Goal: Browse casually

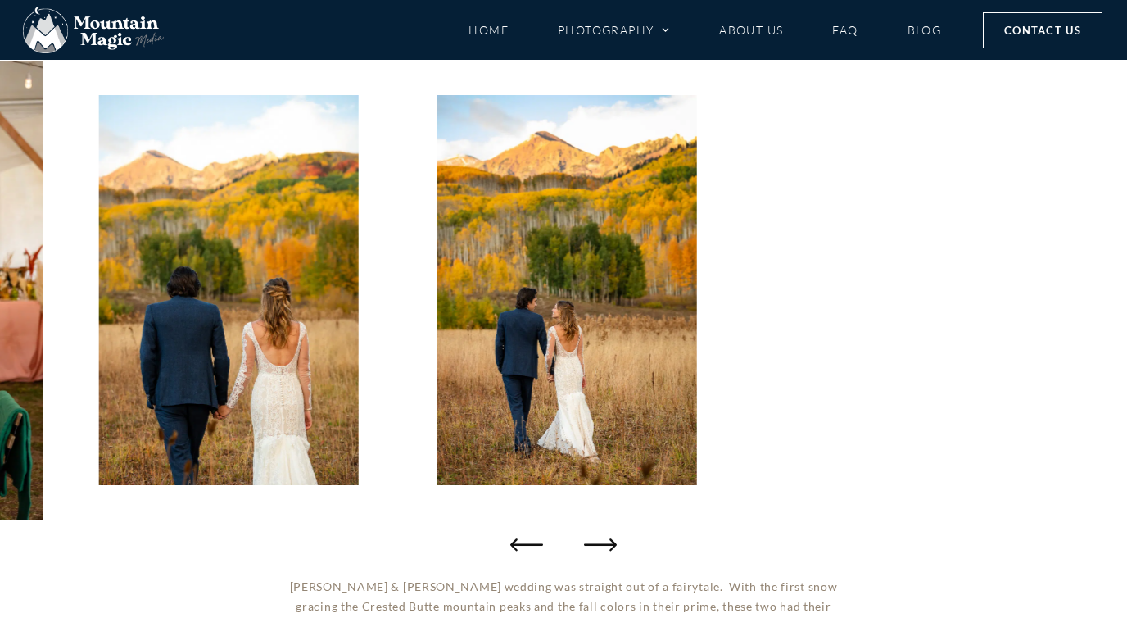
scroll to position [188, 0]
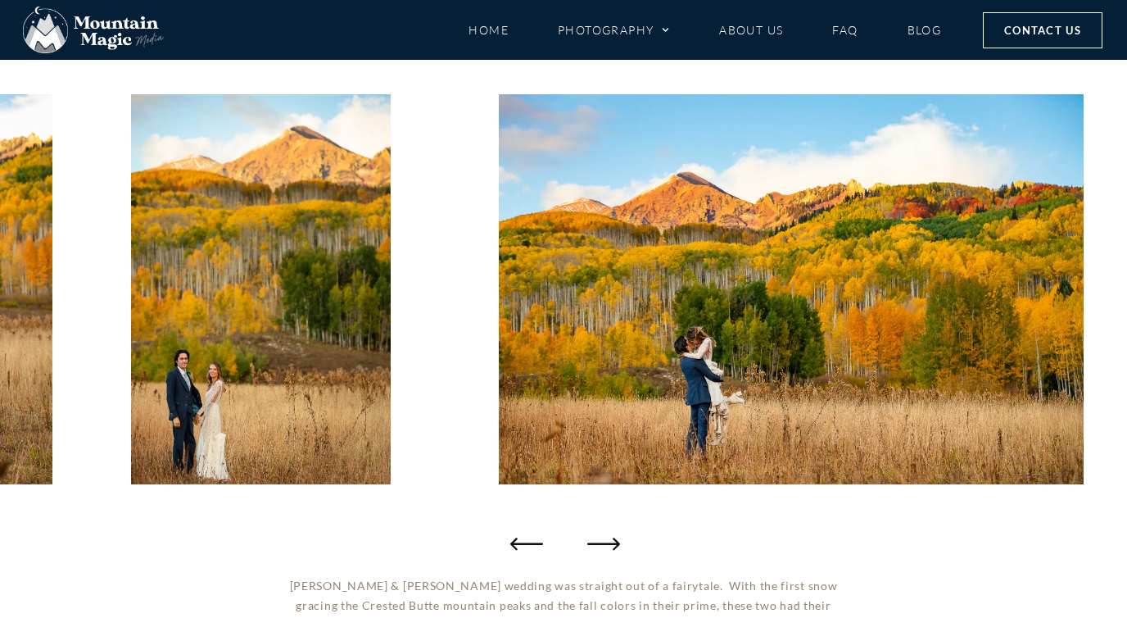
click at [612, 543] on icon "Next slide" at bounding box center [603, 543] width 33 height 12
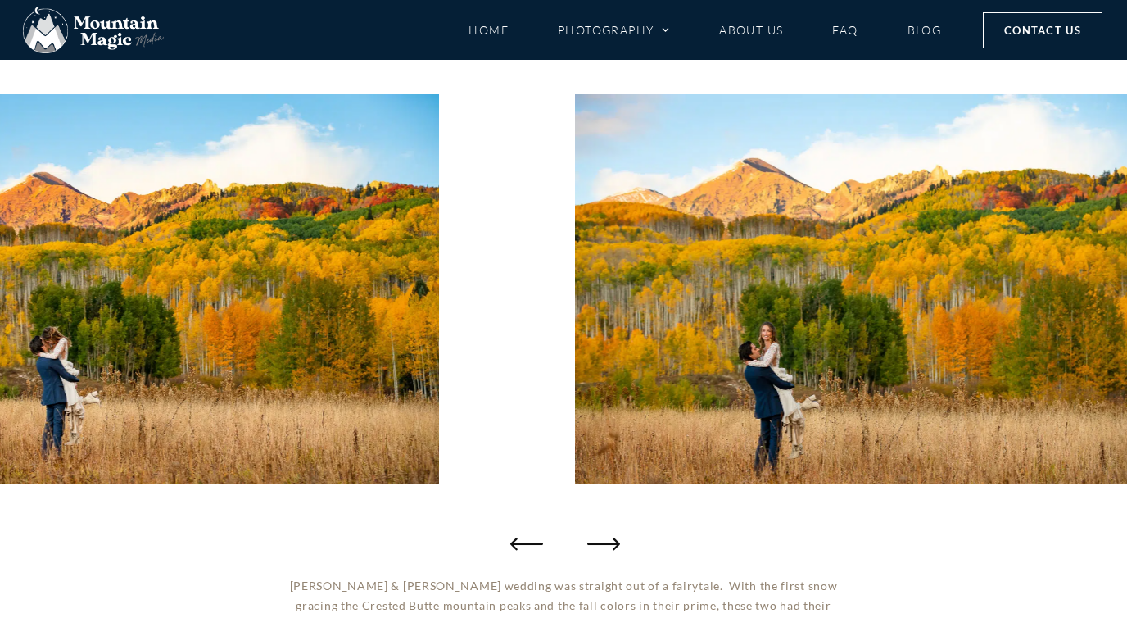
click at [612, 543] on icon "Next slide" at bounding box center [603, 543] width 33 height 12
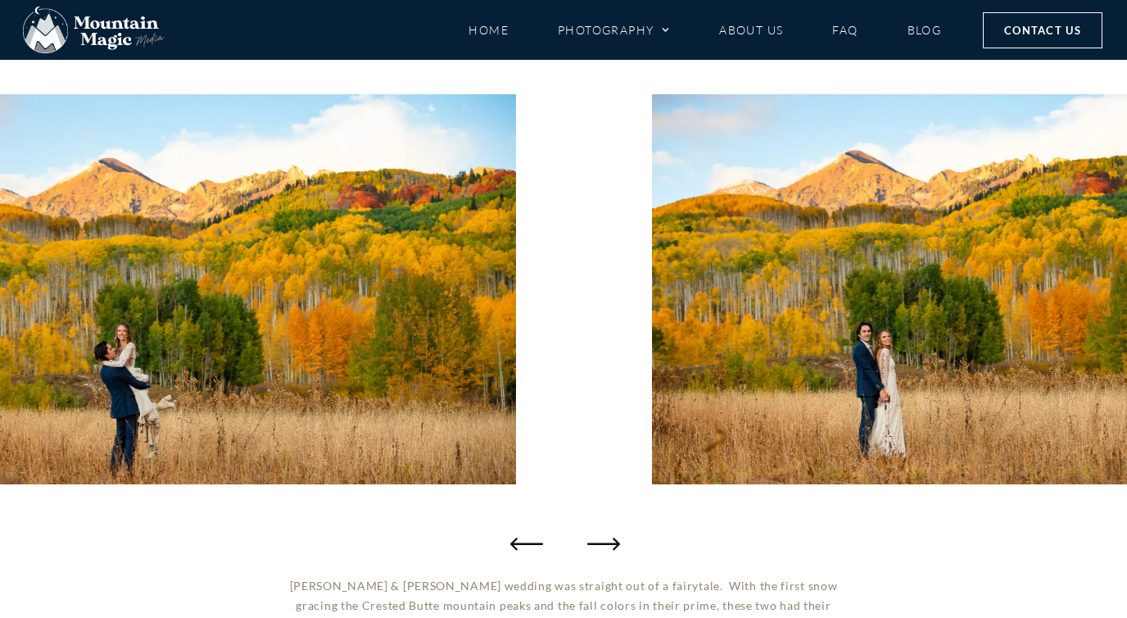
click at [612, 543] on icon "Next slide" at bounding box center [603, 543] width 33 height 12
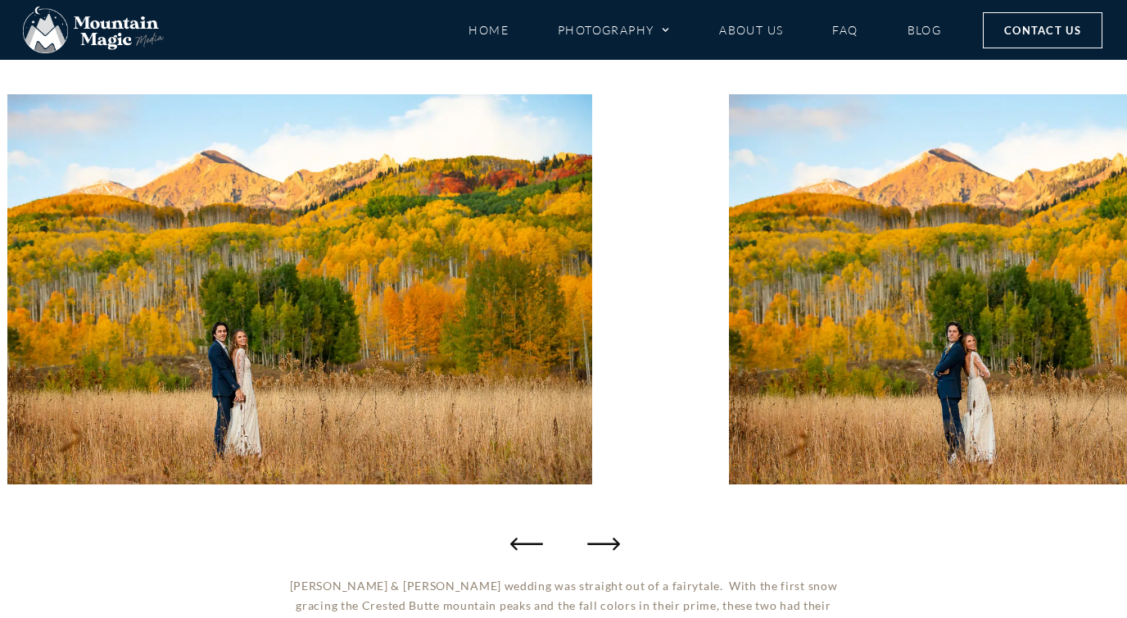
click at [612, 543] on icon "Next slide" at bounding box center [603, 543] width 33 height 12
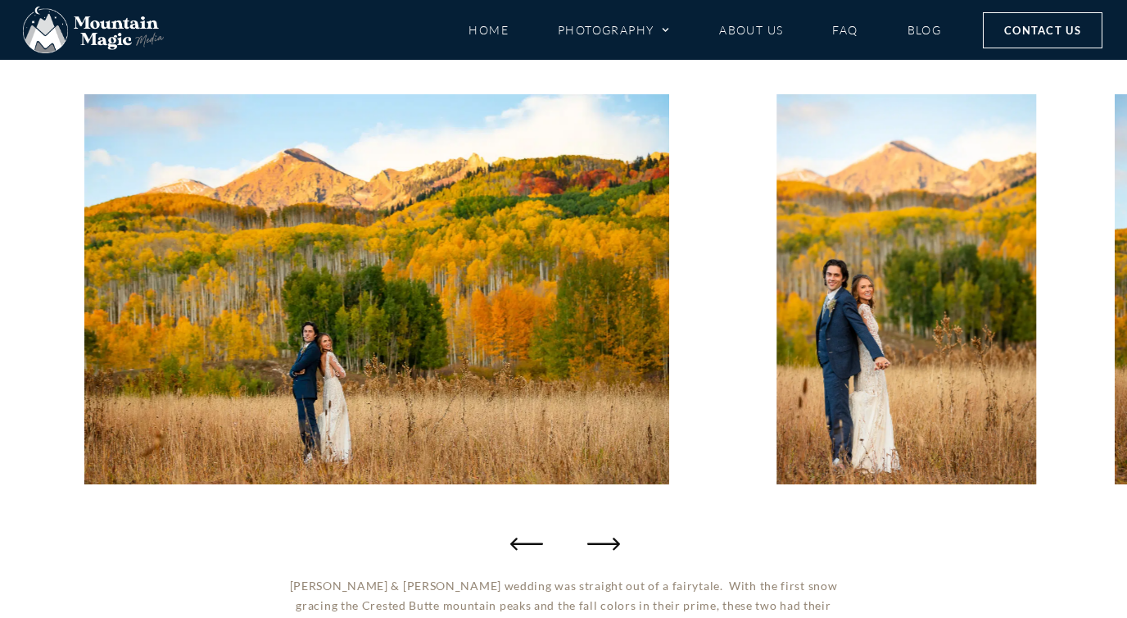
click at [612, 543] on icon "Next slide" at bounding box center [603, 543] width 33 height 12
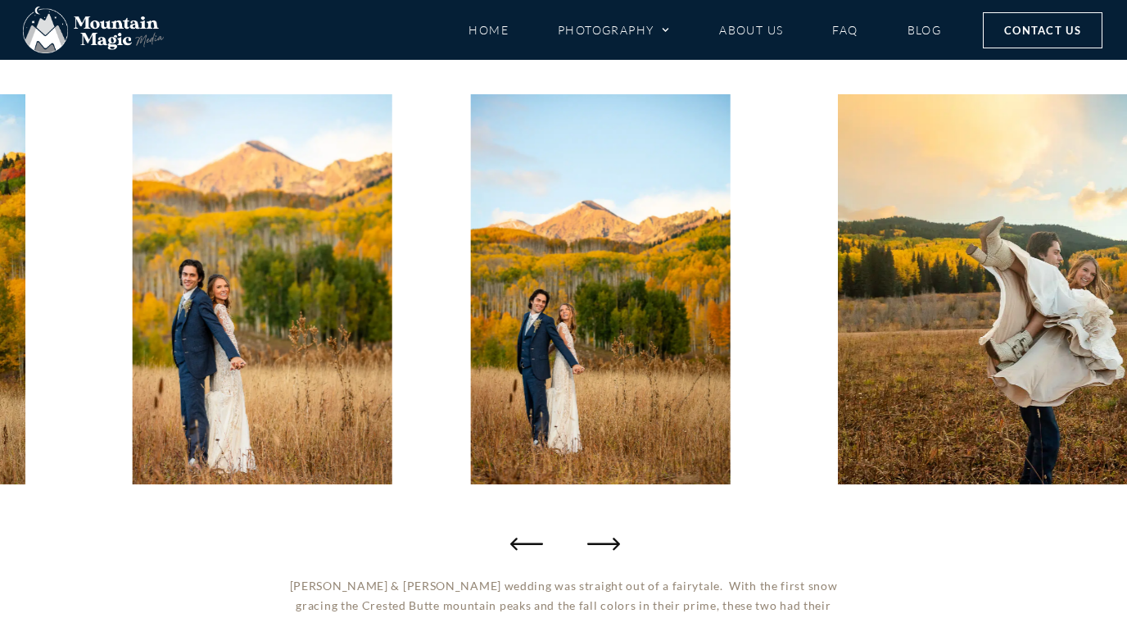
click at [612, 543] on icon "Next slide" at bounding box center [603, 543] width 33 height 12
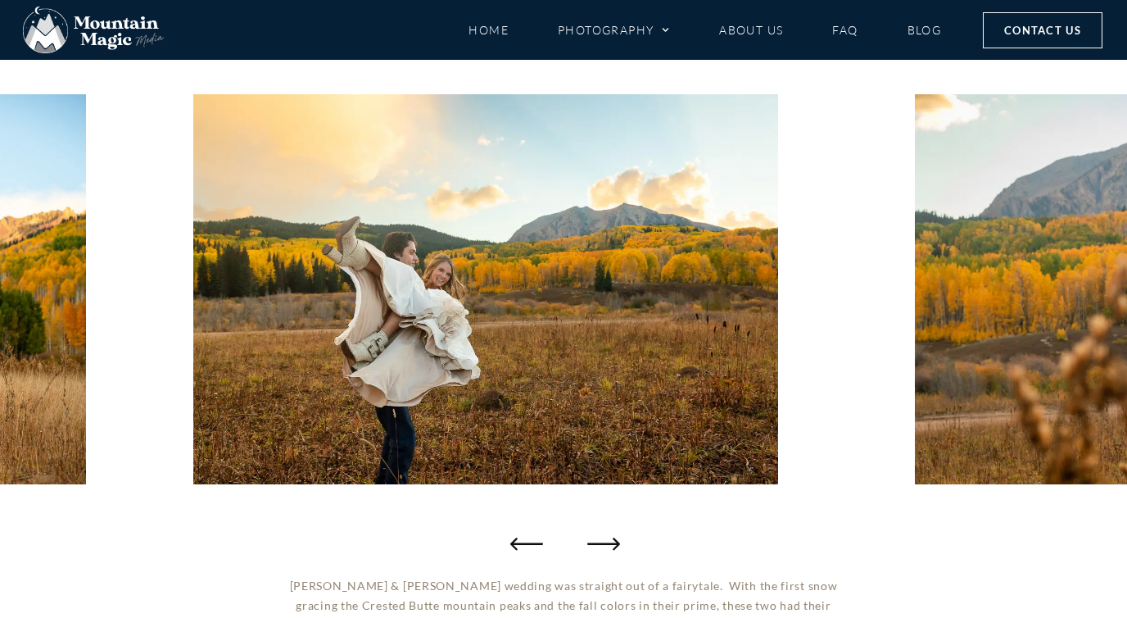
click at [612, 543] on icon "Next slide" at bounding box center [603, 543] width 33 height 12
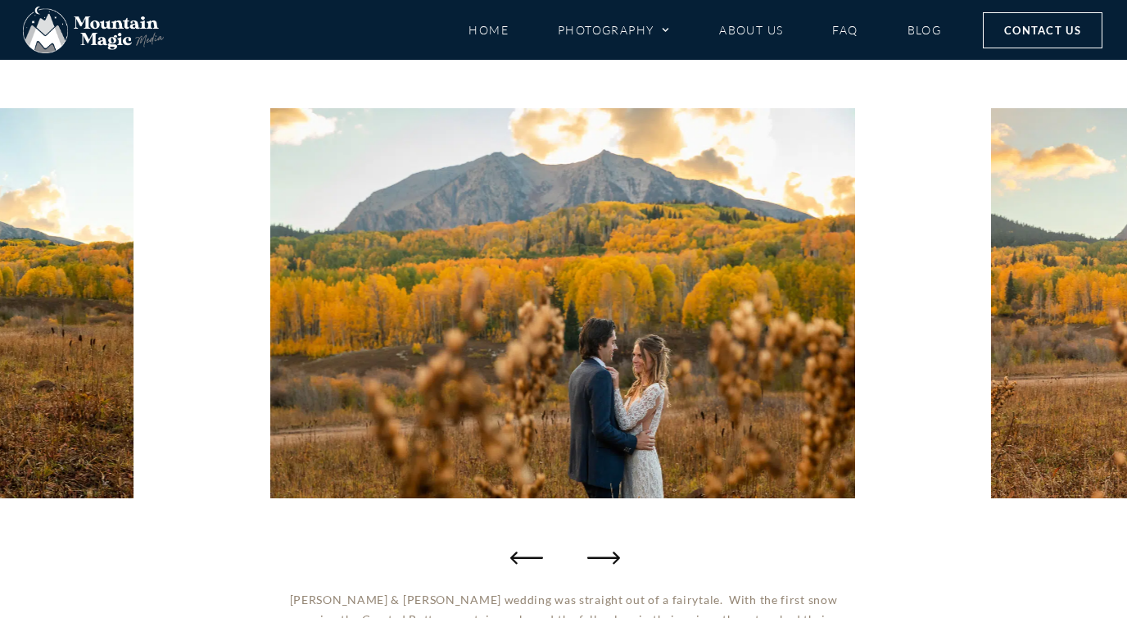
scroll to position [172, 0]
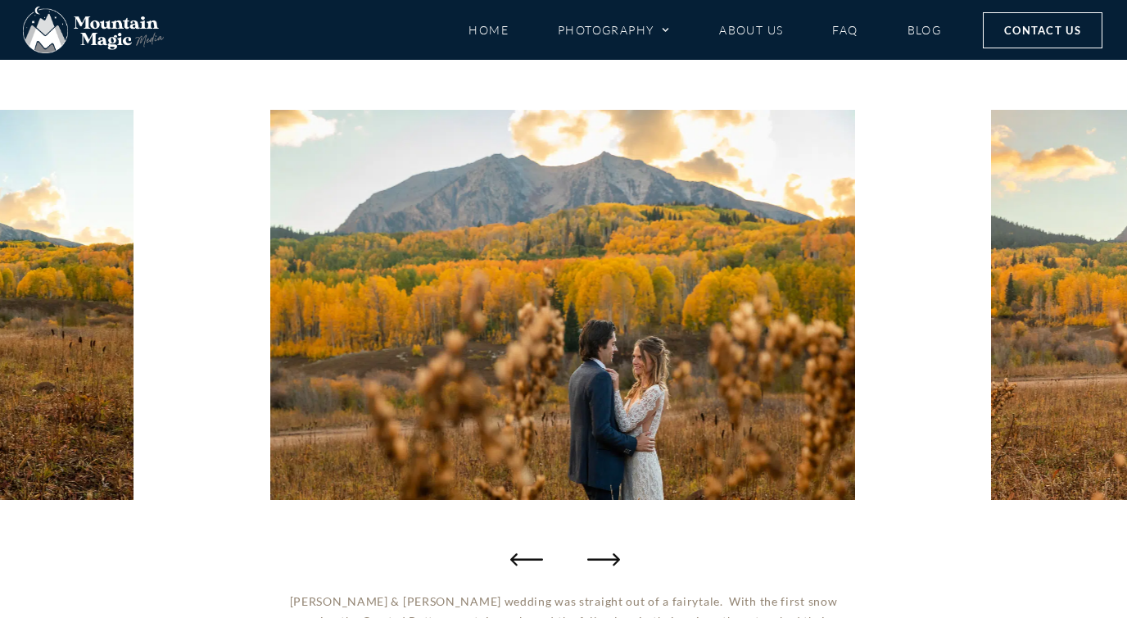
click at [606, 559] on icon "Next slide" at bounding box center [603, 559] width 33 height 12
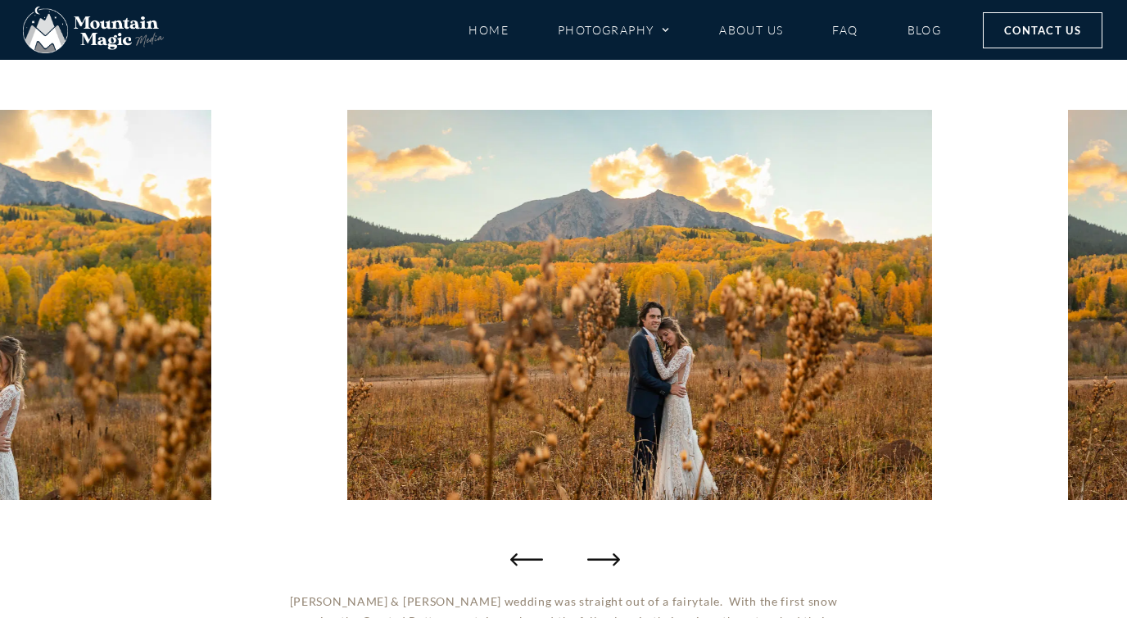
click at [606, 559] on icon "Next slide" at bounding box center [603, 559] width 33 height 12
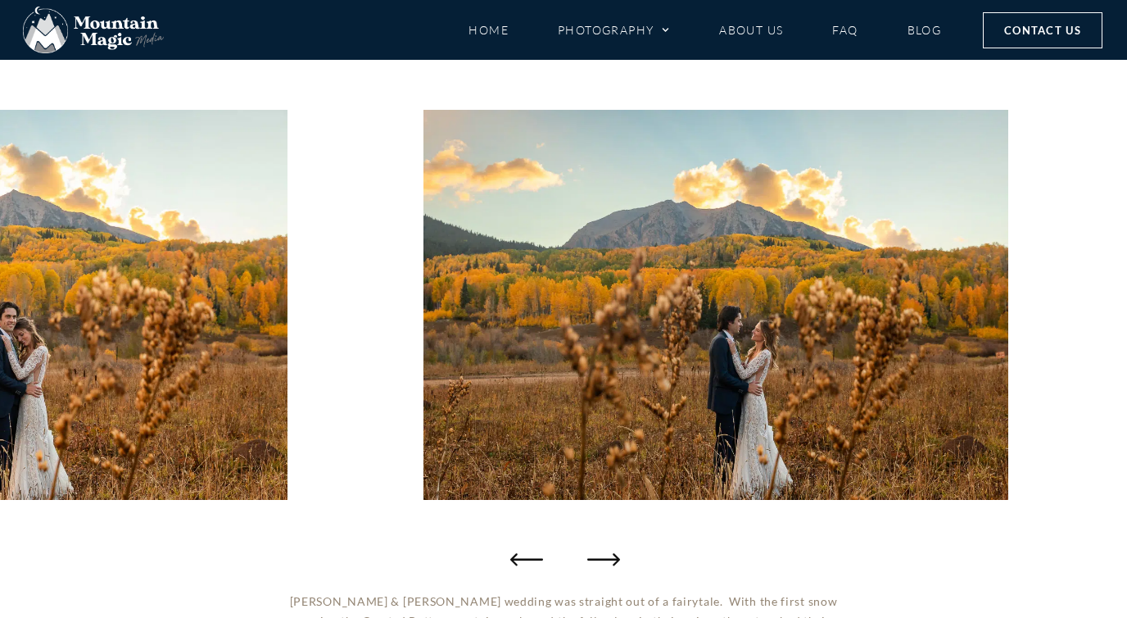
click at [607, 559] on icon "Next slide" at bounding box center [603, 559] width 33 height 12
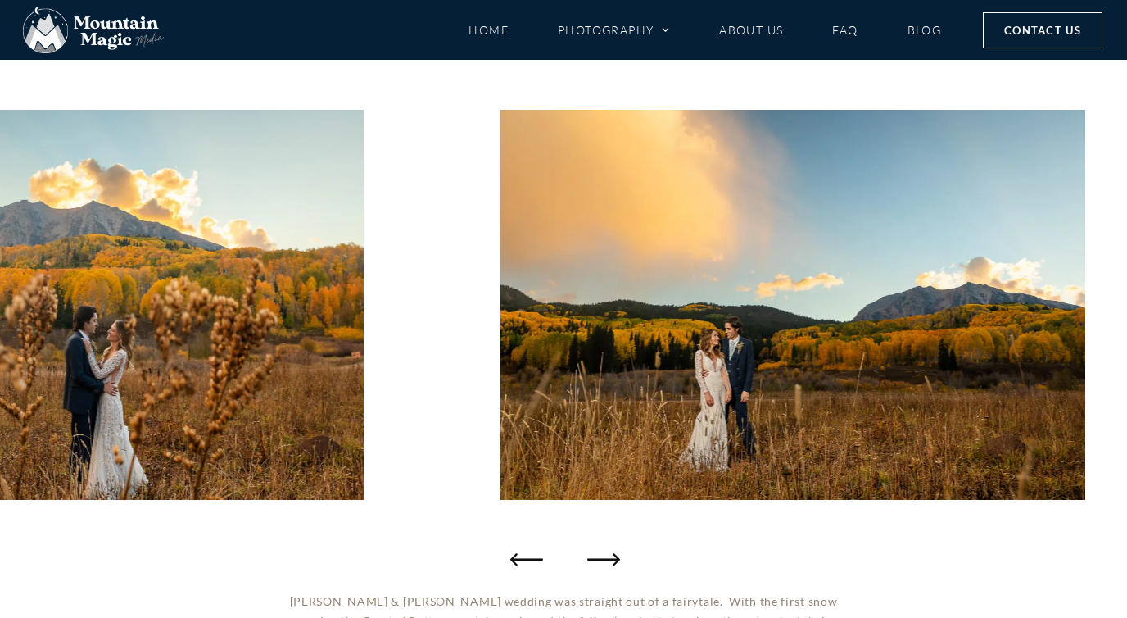
click at [608, 559] on icon "Next slide" at bounding box center [603, 559] width 33 height 12
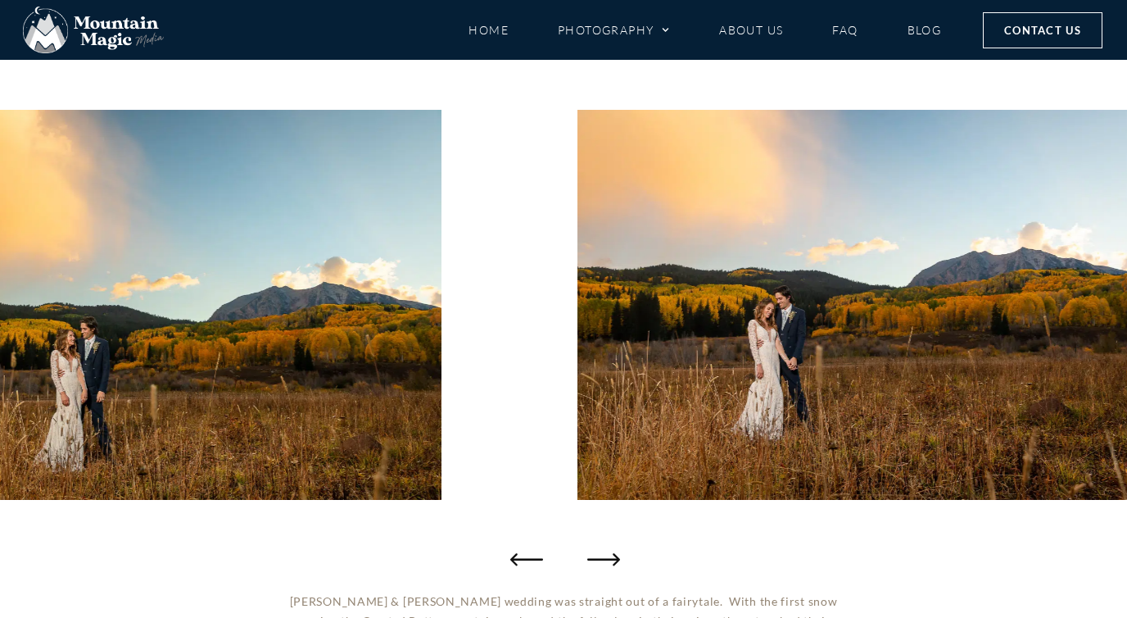
click at [608, 559] on icon "Next slide" at bounding box center [603, 559] width 33 height 12
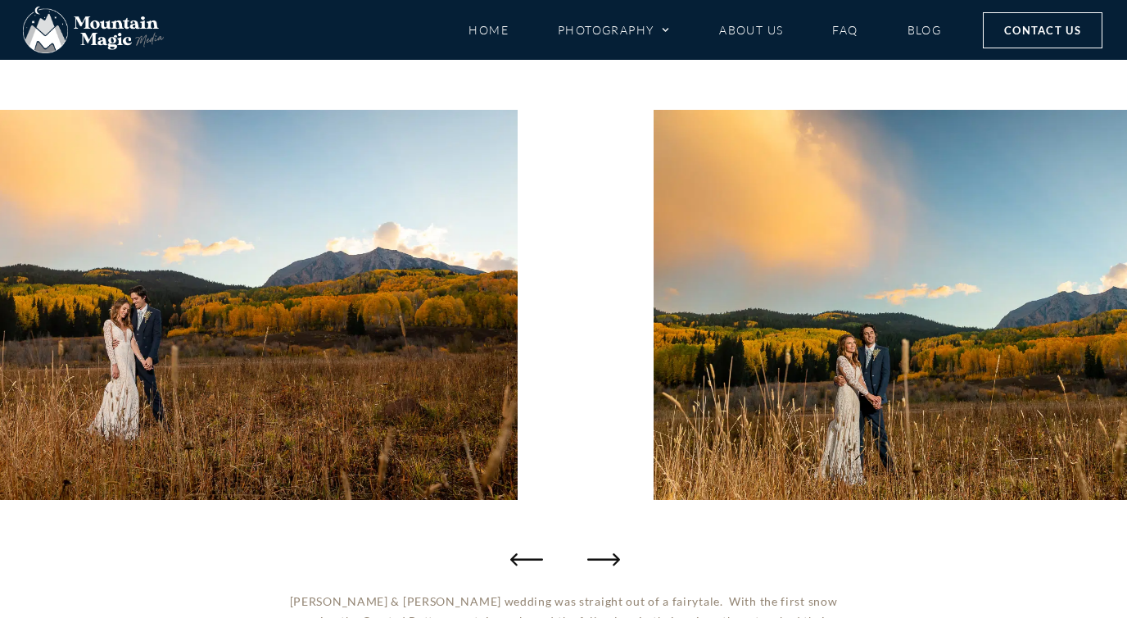
click at [608, 559] on icon "Next slide" at bounding box center [603, 559] width 33 height 12
